Goal: Transaction & Acquisition: Purchase product/service

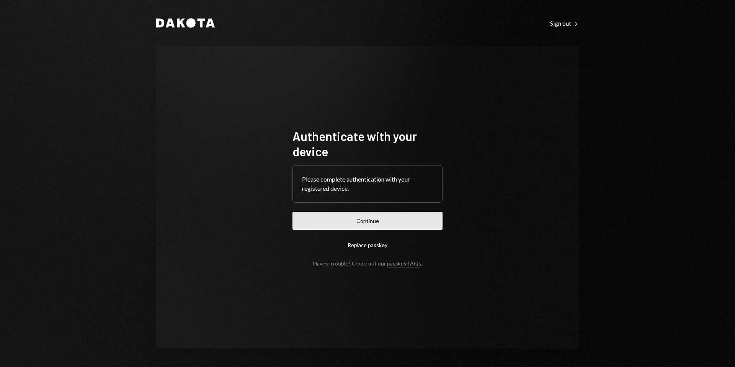
click at [364, 217] on button "Continue" at bounding box center [367, 221] width 150 height 18
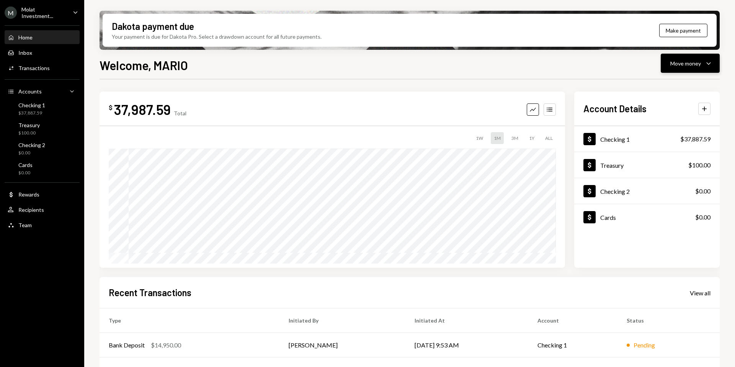
click at [674, 69] on button "Move money Caret Down" at bounding box center [689, 63] width 59 height 19
click at [663, 85] on div "Send" at bounding box center [684, 86] width 56 height 8
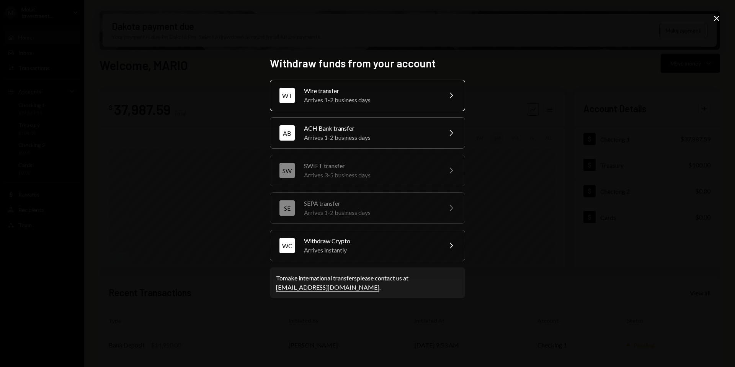
click at [375, 91] on div "Wire transfer" at bounding box center [370, 90] width 133 height 9
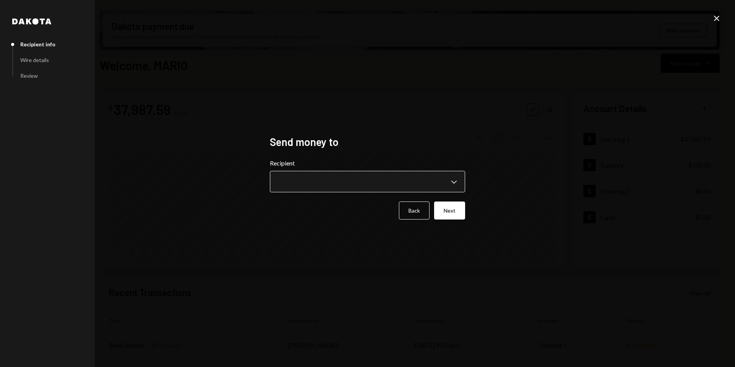
click at [339, 183] on body "M Molat Investment... Caret Down Home Home Inbox Inbox Activities Transactions …" at bounding box center [367, 183] width 735 height 367
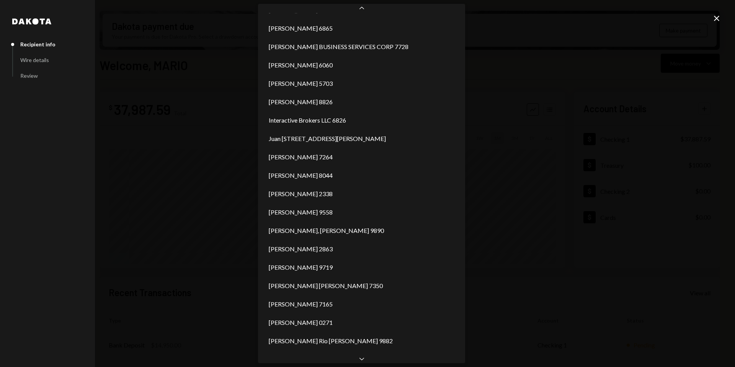
scroll to position [548, 0]
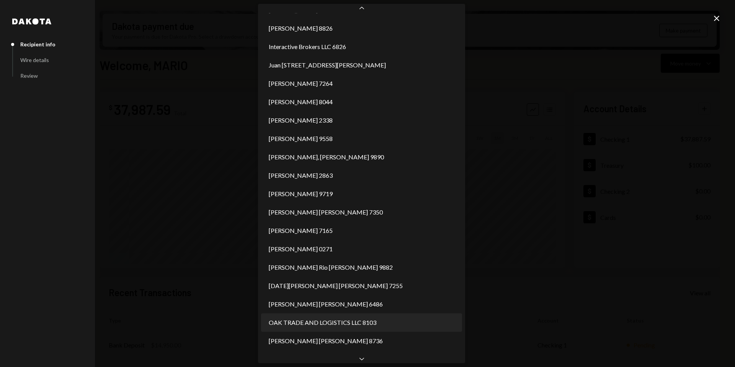
select select "**********"
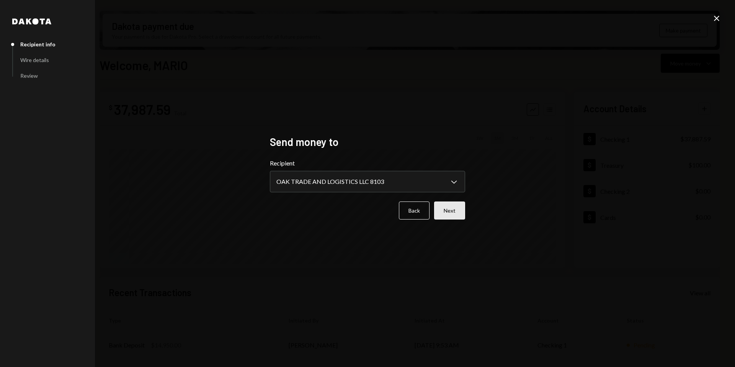
click at [454, 210] on button "Next" at bounding box center [449, 210] width 31 height 18
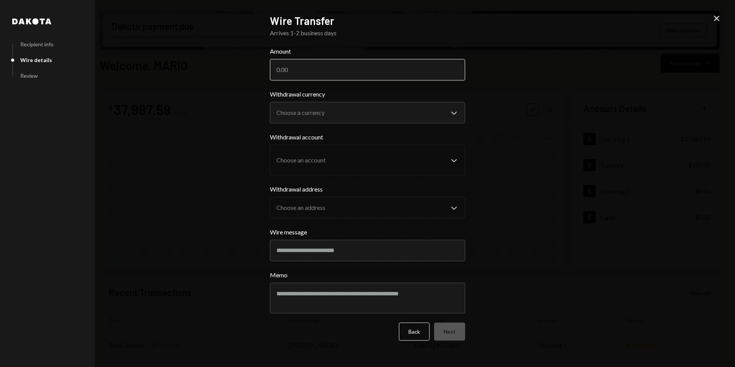
click at [311, 71] on input "Amount" at bounding box center [367, 69] width 195 height 21
click at [302, 71] on input "Amount" at bounding box center [367, 69] width 195 height 21
type input "31100"
click at [370, 114] on body "M Molat Investment... Caret Down Home Home Inbox Inbox Activities Transactions …" at bounding box center [367, 183] width 735 height 367
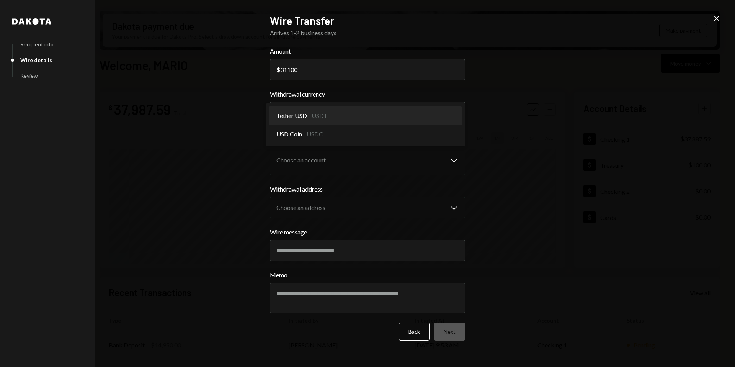
select select "****"
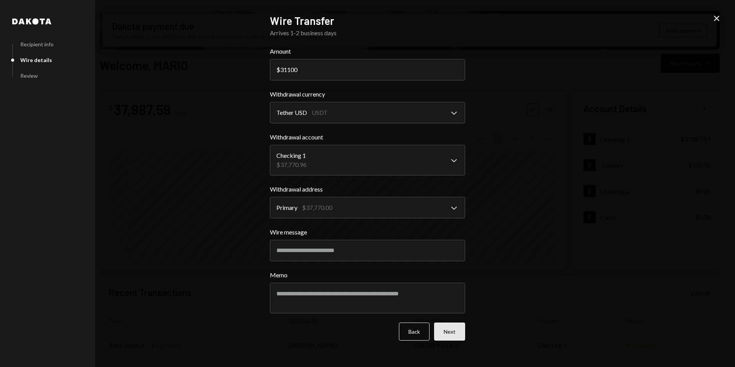
click at [454, 330] on button "Next" at bounding box center [449, 331] width 31 height 18
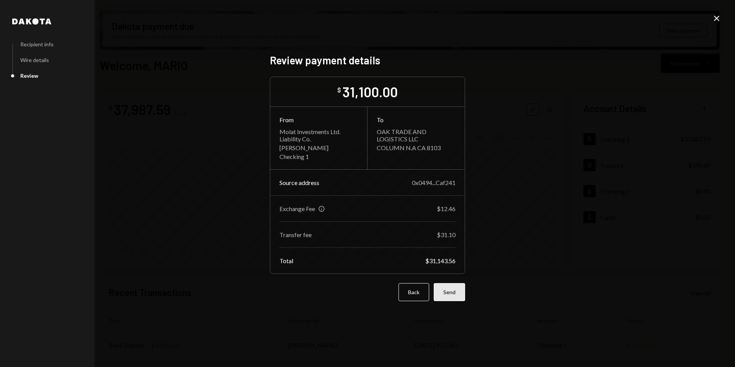
click at [444, 290] on button "Send" at bounding box center [449, 292] width 31 height 18
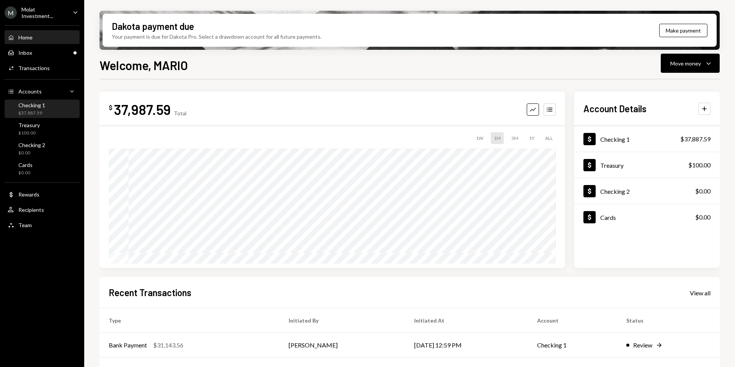
click at [32, 112] on div "$37,887.59" at bounding box center [31, 113] width 27 height 7
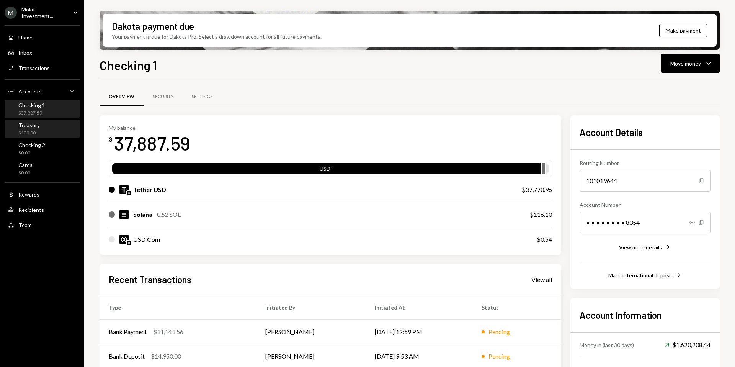
click at [33, 124] on div "Treasury" at bounding box center [28, 125] width 21 height 7
click at [31, 134] on div "$100.00" at bounding box center [28, 133] width 21 height 7
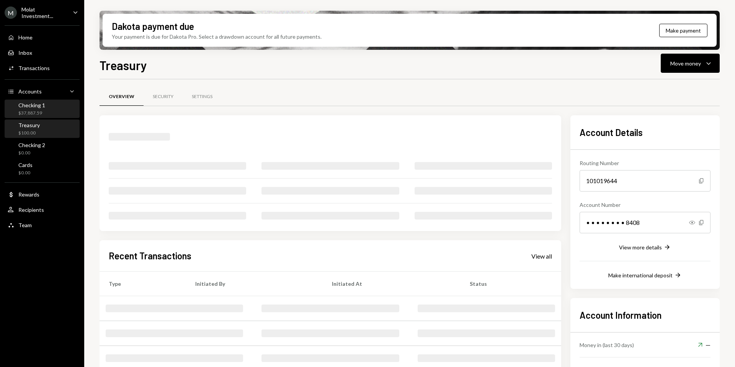
click at [32, 110] on div "$37,887.59" at bounding box center [31, 113] width 27 height 7
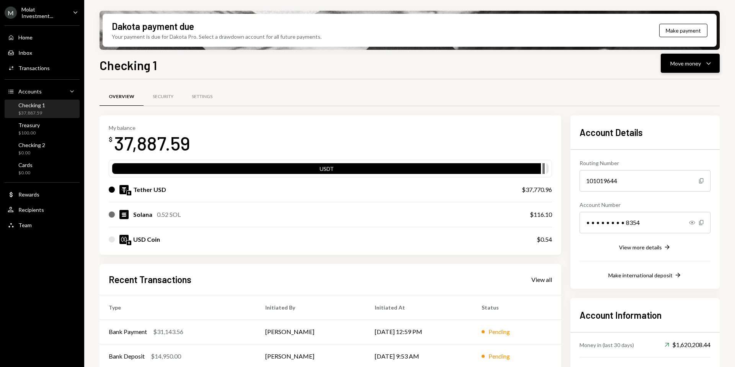
click at [684, 70] on button "Move money Caret Down" at bounding box center [689, 63] width 59 height 19
click at [657, 81] on div "Withdraw Send" at bounding box center [678, 86] width 77 height 17
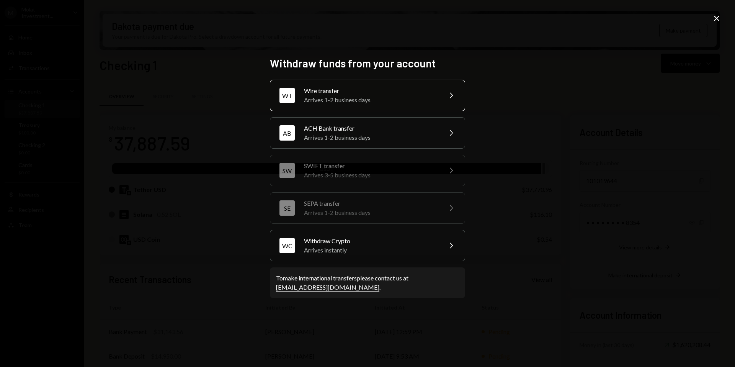
click at [392, 88] on div "Wire transfer" at bounding box center [370, 90] width 133 height 9
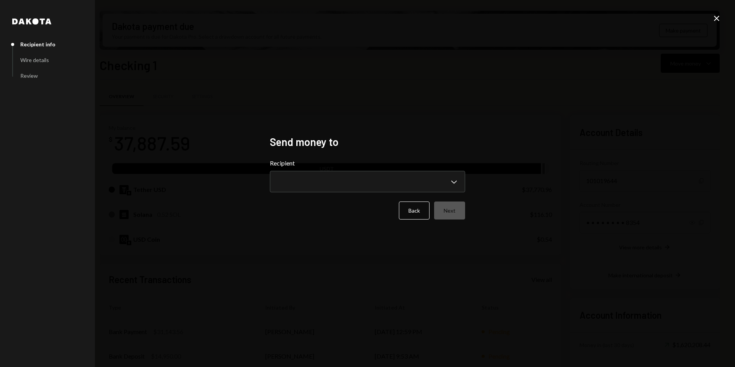
click at [369, 169] on div "**********" at bounding box center [367, 175] width 195 height 34
click at [376, 178] on body "M Molat Investment... Caret Down Home Home Inbox Inbox Activities Transactions …" at bounding box center [367, 183] width 735 height 367
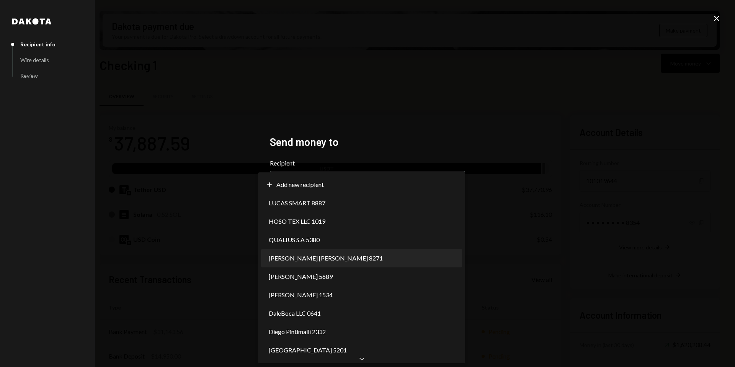
select select "**********"
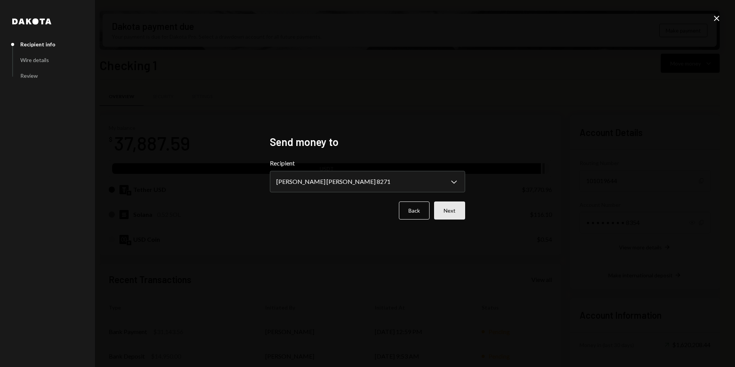
click at [456, 210] on button "Next" at bounding box center [449, 210] width 31 height 18
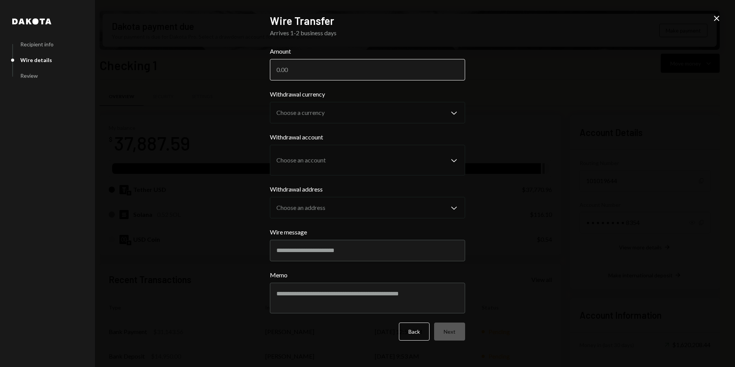
click at [296, 70] on input "Amount" at bounding box center [367, 69] width 195 height 21
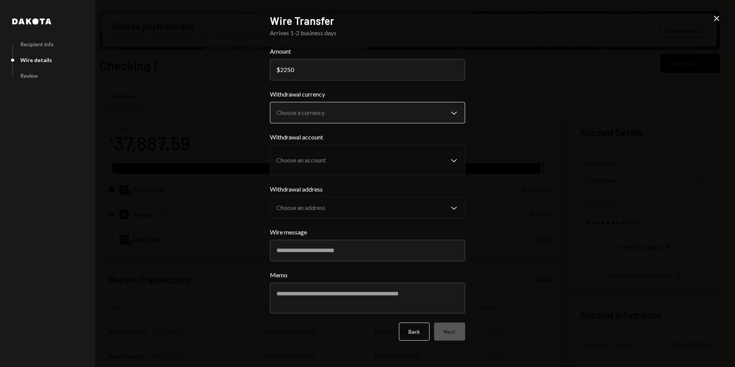
type input "2250"
click at [373, 115] on body "M Molat Investment... Caret Down Home Home Inbox Inbox Activities Transactions …" at bounding box center [367, 183] width 735 height 367
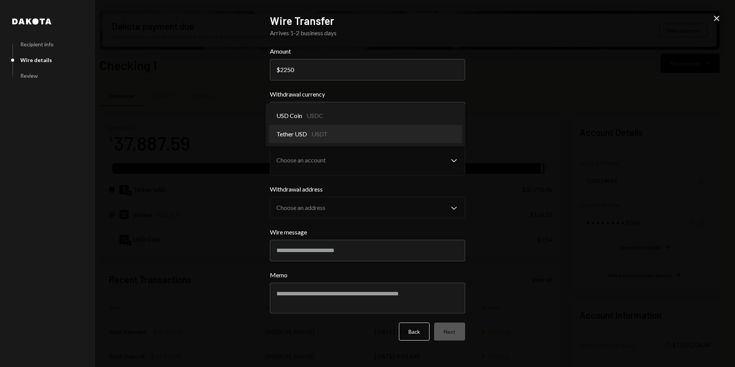
select select "****"
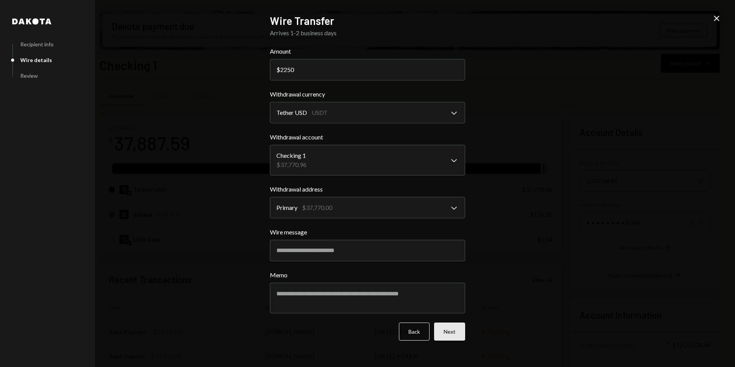
click at [456, 328] on button "Next" at bounding box center [449, 331] width 31 height 18
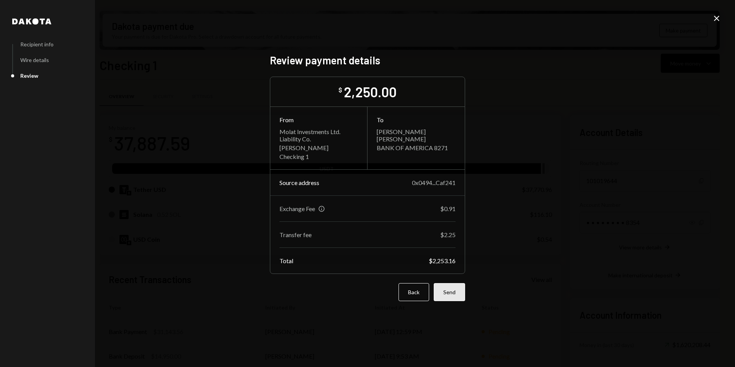
click at [456, 298] on button "Send" at bounding box center [449, 292] width 31 height 18
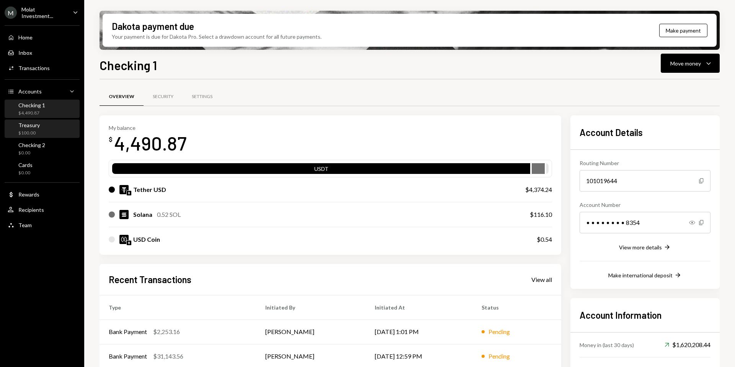
click at [52, 127] on div "Treasury $100.00" at bounding box center [42, 129] width 69 height 15
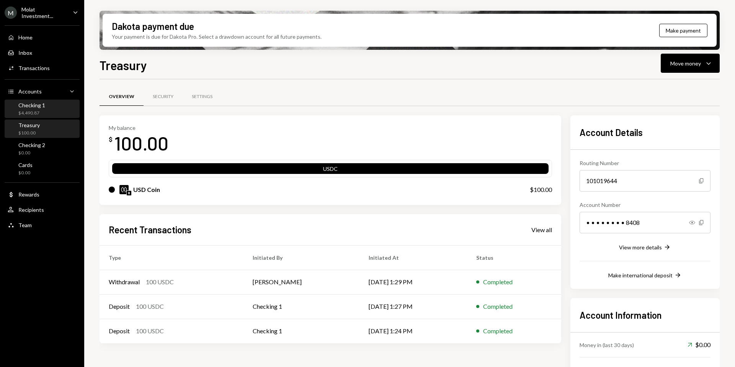
click at [42, 112] on div "$4,490.87" at bounding box center [31, 113] width 27 height 7
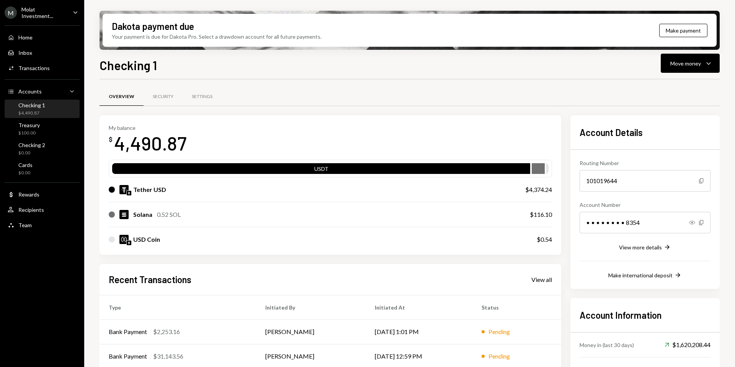
click at [42, 8] on div "Molat Investment..." at bounding box center [43, 12] width 45 height 13
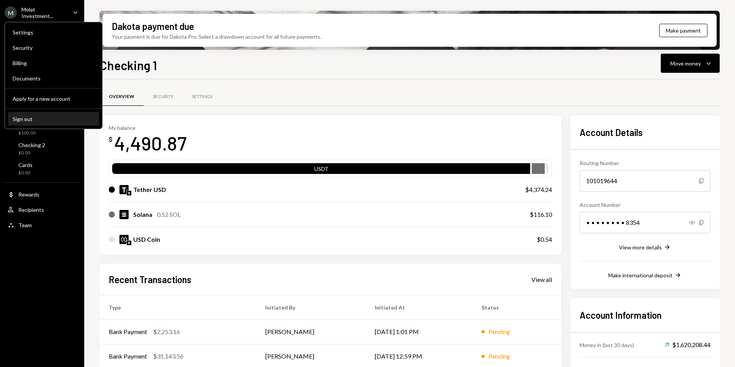
click at [37, 117] on div "Sign out" at bounding box center [54, 119] width 82 height 7
